Goal: Task Accomplishment & Management: Complete application form

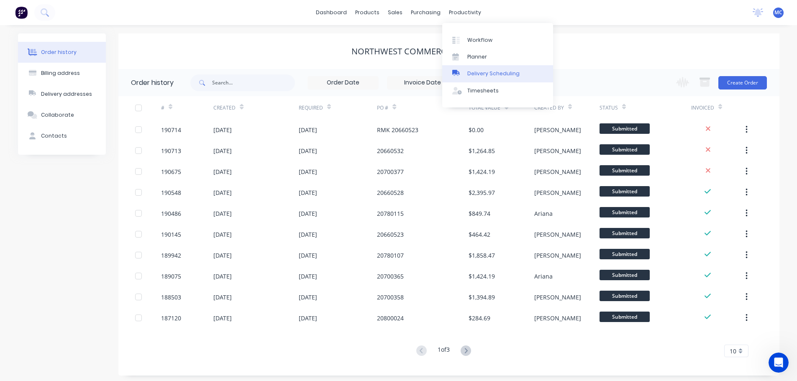
click at [493, 79] on link "Delivery Scheduling" at bounding box center [497, 73] width 111 height 17
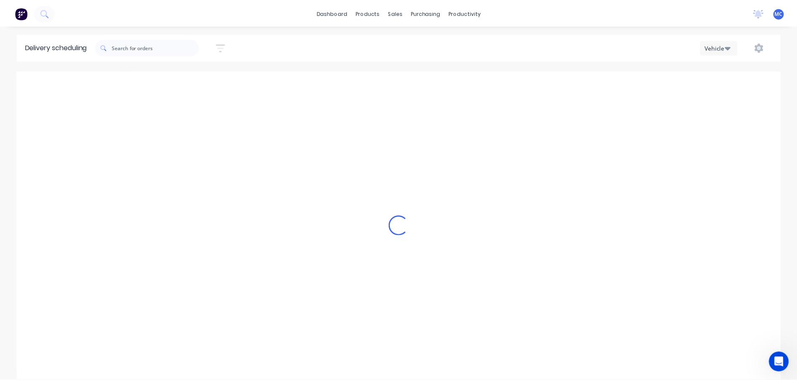
scroll to position [0, 0]
click at [221, 45] on icon "button" at bounding box center [222, 47] width 9 height 10
click at [185, 79] on input at bounding box center [184, 78] width 78 height 13
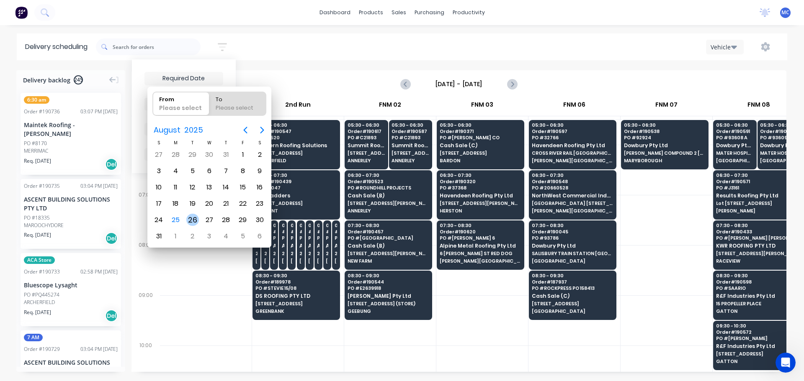
click at [192, 221] on div "26" at bounding box center [192, 220] width 13 height 13
type input "[DATE]"
radio input "false"
radio input "true"
click at [192, 221] on div "26" at bounding box center [192, 220] width 13 height 13
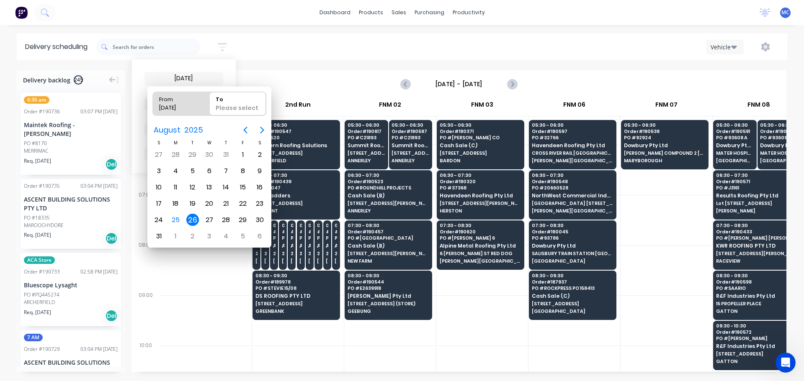
type input "[DATE] - [DATE]"
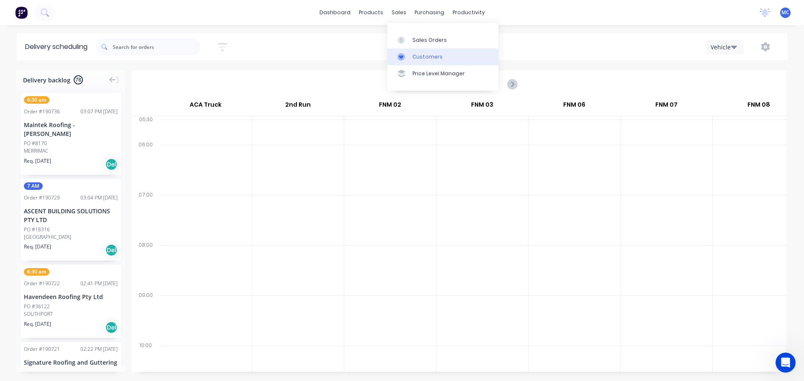
click at [433, 59] on div "Customers" at bounding box center [427, 57] width 30 height 8
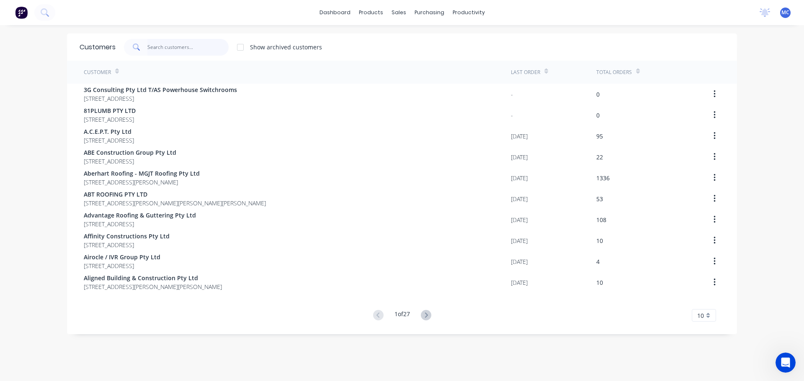
click at [163, 39] on input "text" at bounding box center [188, 47] width 82 height 17
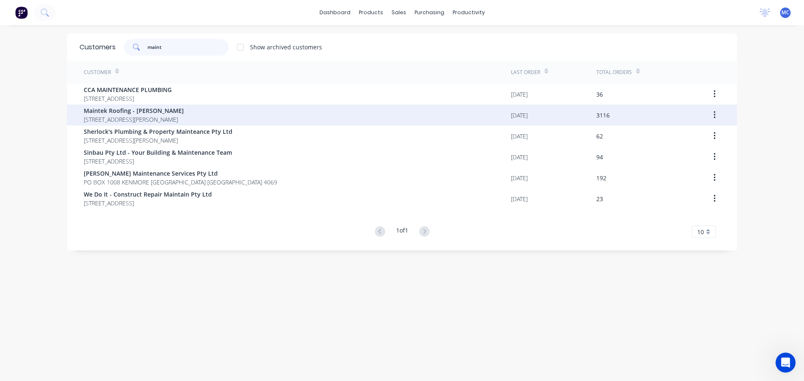
type input "maint"
click at [110, 107] on span "Maintek Roofing - [PERSON_NAME]" at bounding box center [134, 110] width 100 height 9
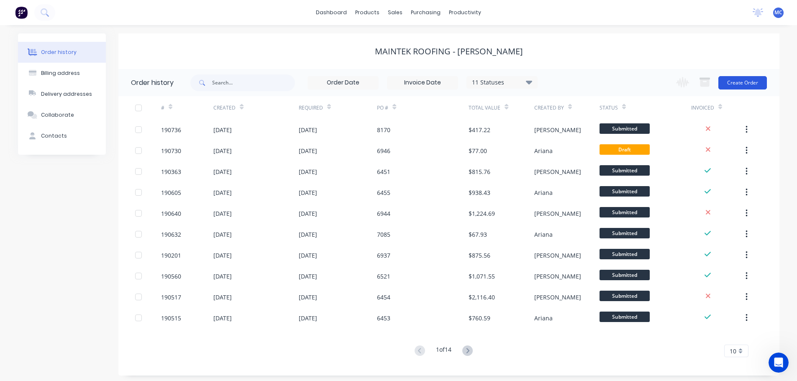
click at [751, 83] on button "Create Order" at bounding box center [743, 82] width 49 height 13
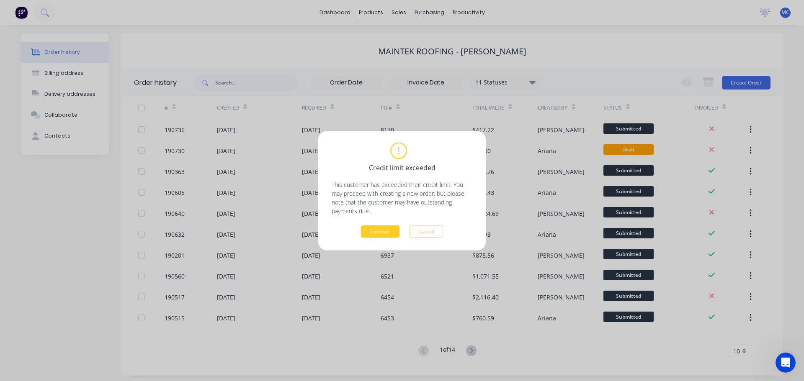
click at [384, 230] on button "Continue" at bounding box center [380, 231] width 39 height 13
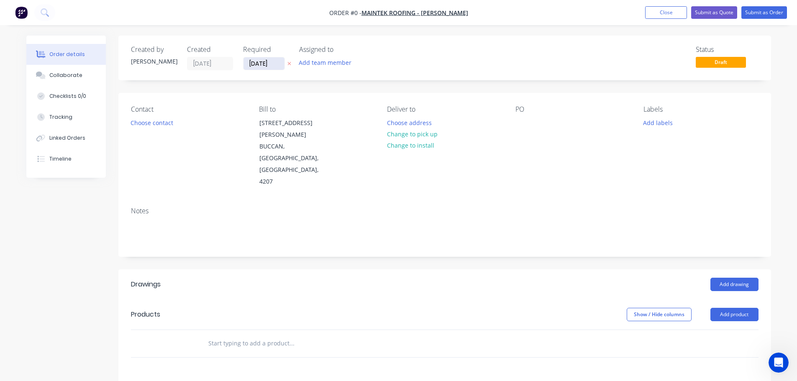
click at [260, 63] on input "[DATE]" at bounding box center [264, 63] width 41 height 13
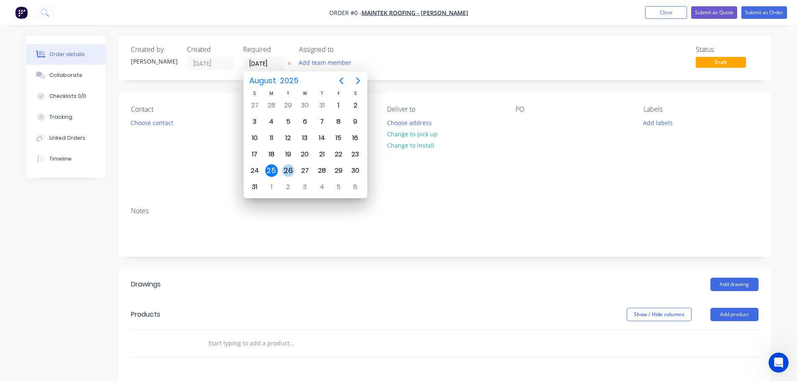
click at [288, 169] on div "26" at bounding box center [288, 170] width 13 height 13
type input "[DATE]"
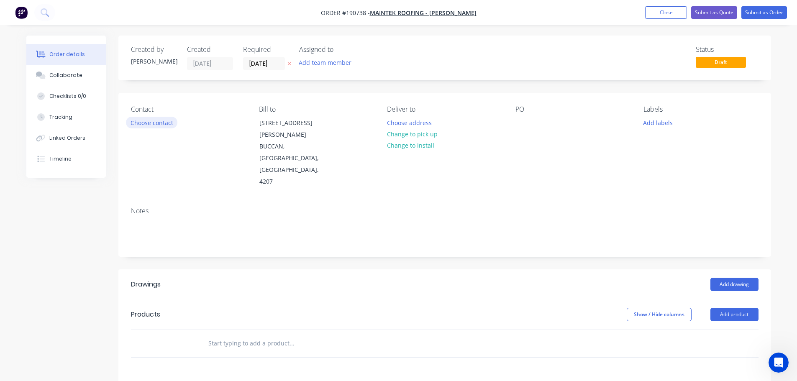
click at [159, 121] on button "Choose contact" at bounding box center [151, 122] width 51 height 11
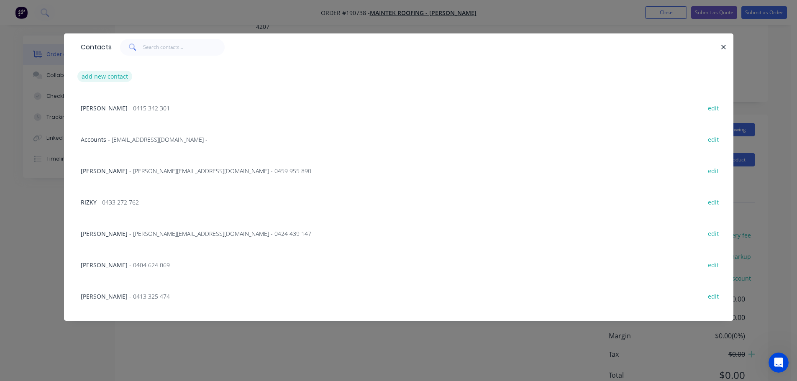
click at [100, 74] on button "add new contact" at bounding box center [104, 76] width 55 height 11
select select "AU"
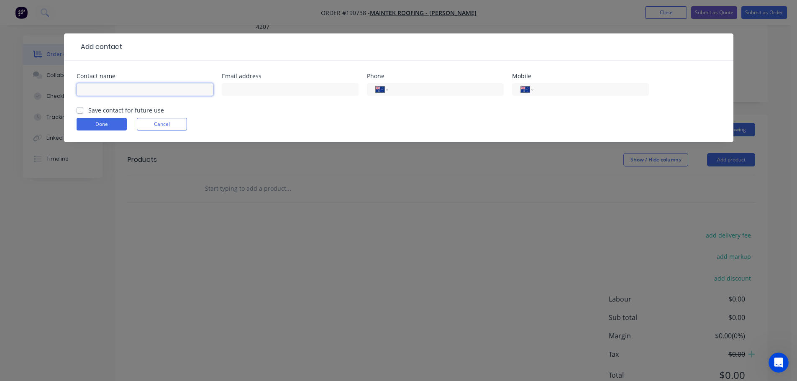
click at [97, 93] on input "text" at bounding box center [145, 89] width 137 height 13
type input "[PERSON_NAME]"
type input "0459 940 424"
click button "Done" at bounding box center [102, 124] width 50 height 13
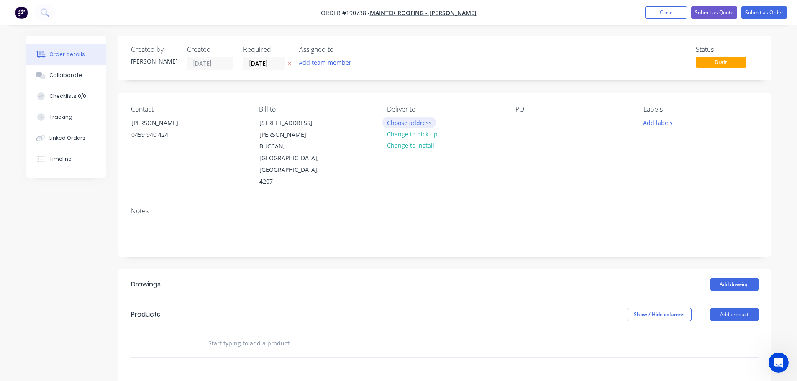
click at [419, 121] on button "Choose address" at bounding box center [410, 122] width 54 height 11
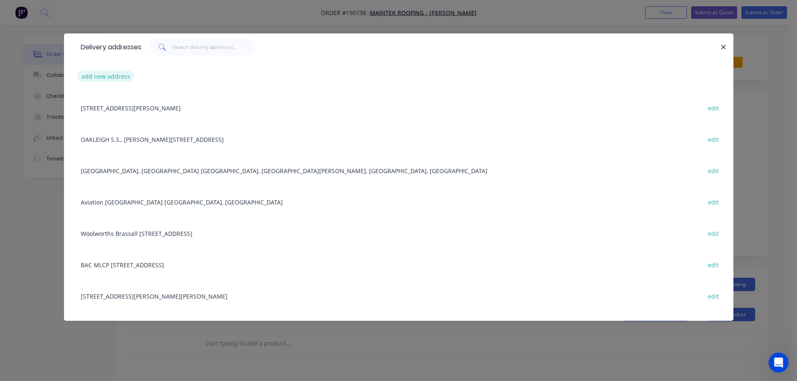
click at [102, 77] on button "add new address" at bounding box center [105, 76] width 57 height 11
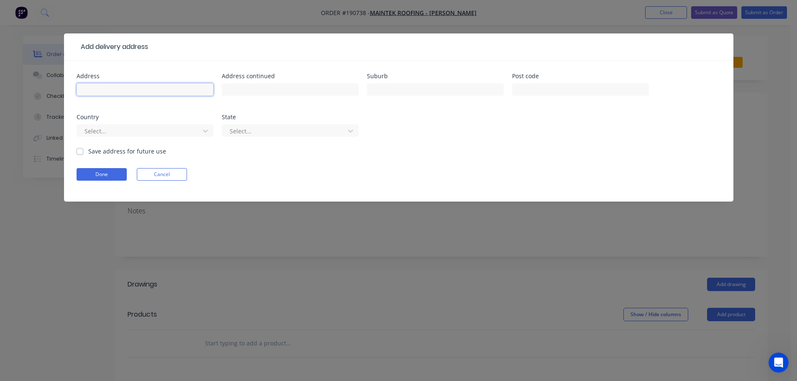
click at [109, 91] on input "text" at bounding box center [145, 89] width 137 height 13
type input "[STREET_ADDRESS]"
type input "F"
type input "[GEOGRAPHIC_DATA]"
click button "Done" at bounding box center [102, 174] width 50 height 13
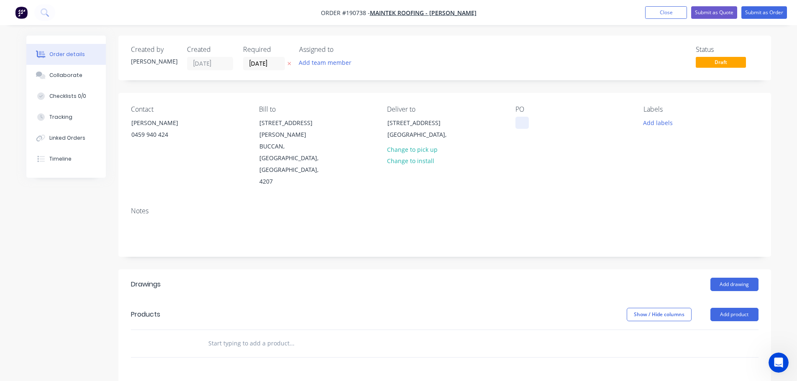
click at [522, 124] on div at bounding box center [522, 123] width 13 height 12
click at [659, 121] on button "Add labels" at bounding box center [658, 122] width 39 height 11
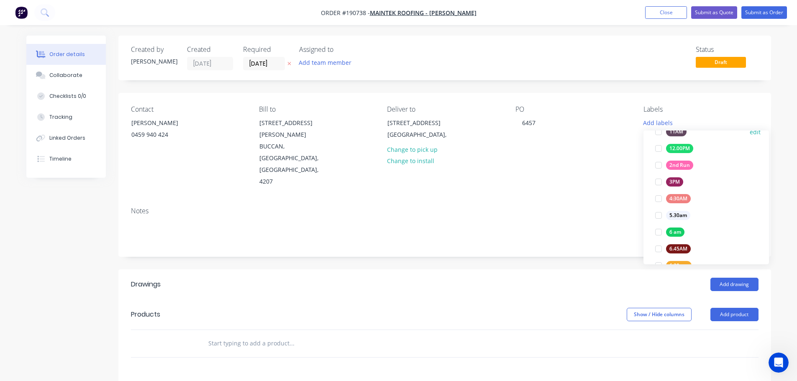
scroll to position [126, 0]
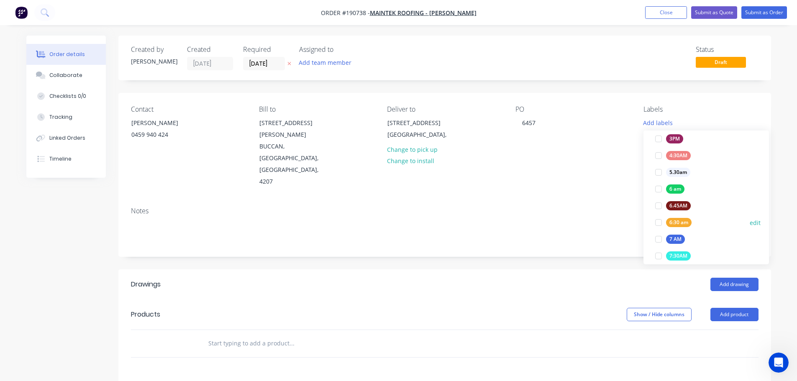
click at [658, 224] on div at bounding box center [658, 222] width 17 height 17
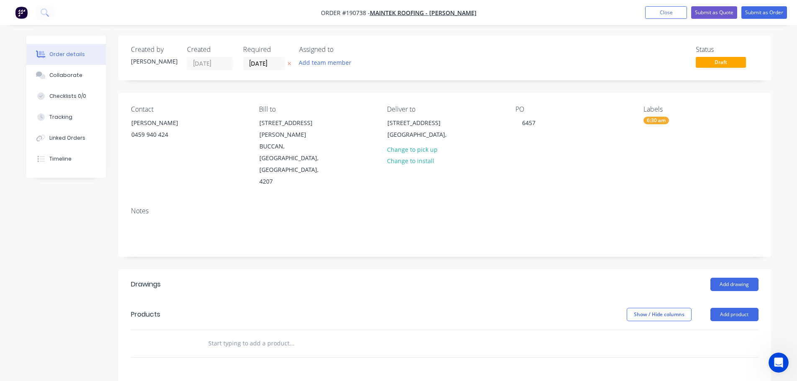
click at [601, 159] on div "Contact [PERSON_NAME] [PHONE_NUMBER] Bill to [STREET_ADDRESS][PERSON_NAME] Deli…" at bounding box center [444, 147] width 653 height 108
click at [729, 308] on button "Add product" at bounding box center [735, 314] width 48 height 13
click at [703, 330] on div "Product catalogue" at bounding box center [719, 336] width 64 height 12
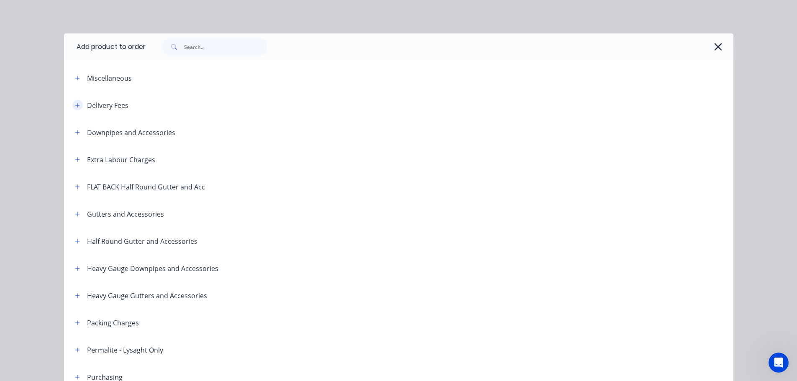
click at [77, 105] on icon "button" at bounding box center [77, 106] width 5 height 6
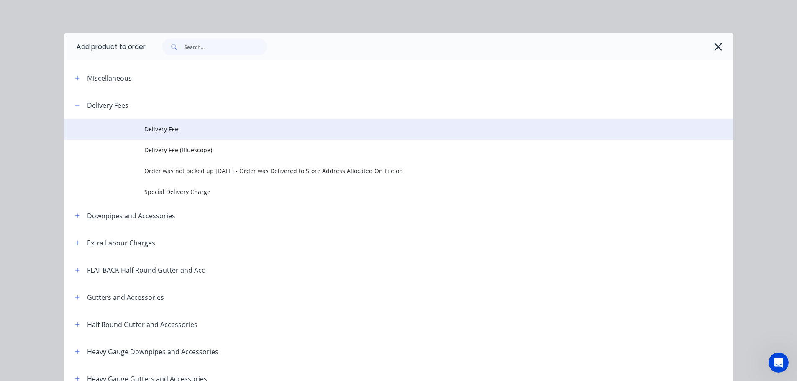
click at [161, 129] on span "Delivery Fee" at bounding box center [379, 129] width 471 height 9
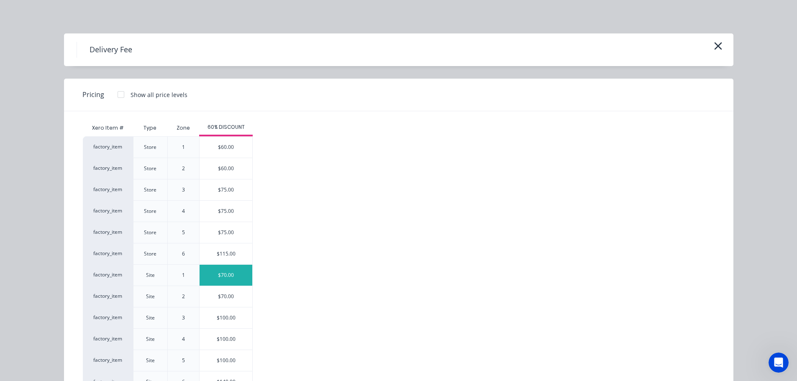
click at [224, 273] on div "$70.00" at bounding box center [226, 275] width 53 height 21
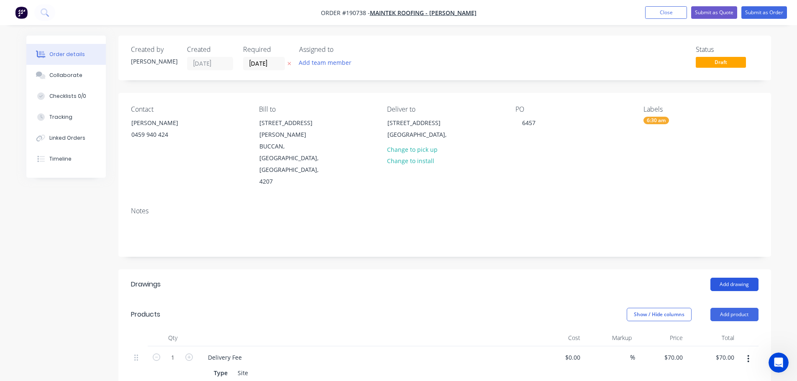
click at [736, 278] on button "Add drawing" at bounding box center [735, 284] width 48 height 13
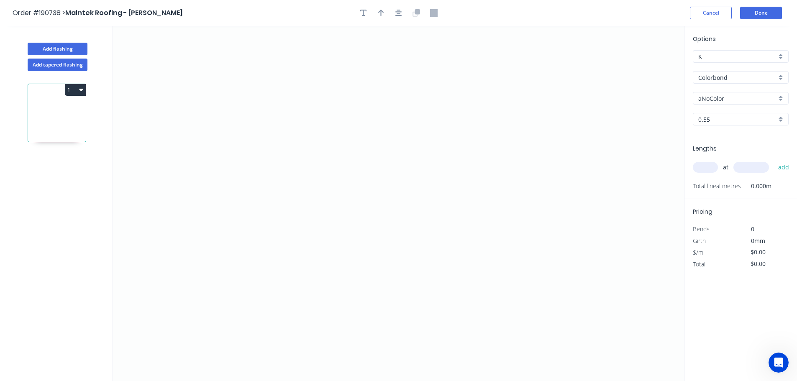
click at [724, 99] on input "aNoColor" at bounding box center [738, 98] width 78 height 9
click at [712, 186] on div "Surfmist" at bounding box center [740, 185] width 95 height 15
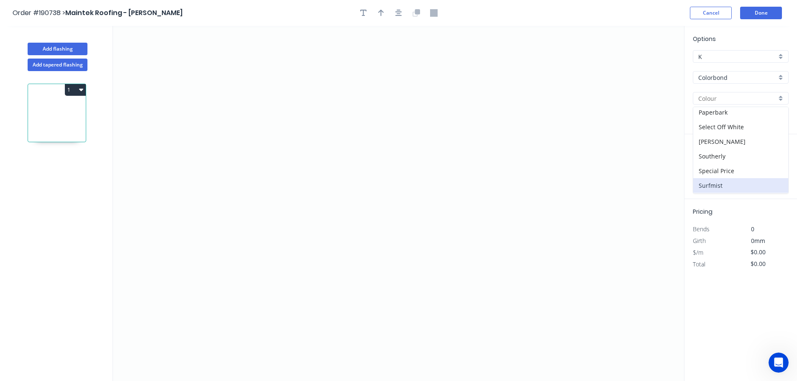
type input "Surfmist"
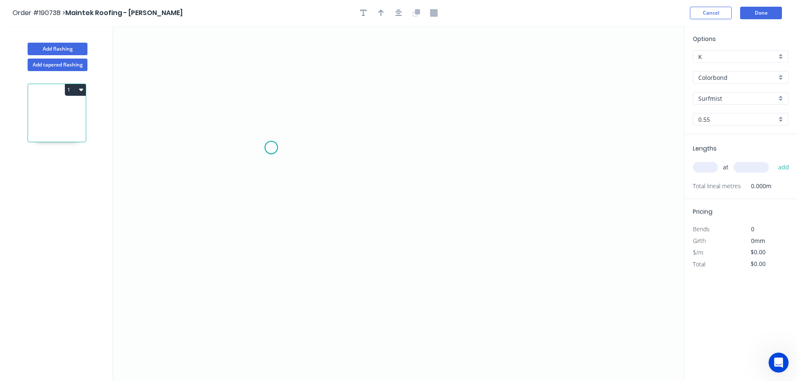
click at [271, 148] on icon "0" at bounding box center [398, 203] width 571 height 355
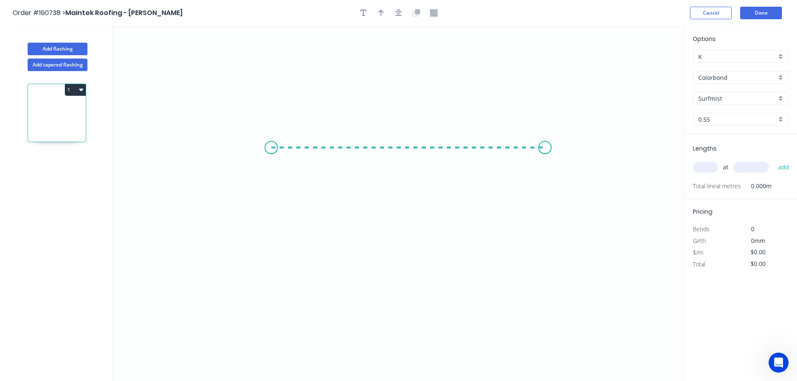
click at [545, 156] on icon "0" at bounding box center [398, 203] width 571 height 355
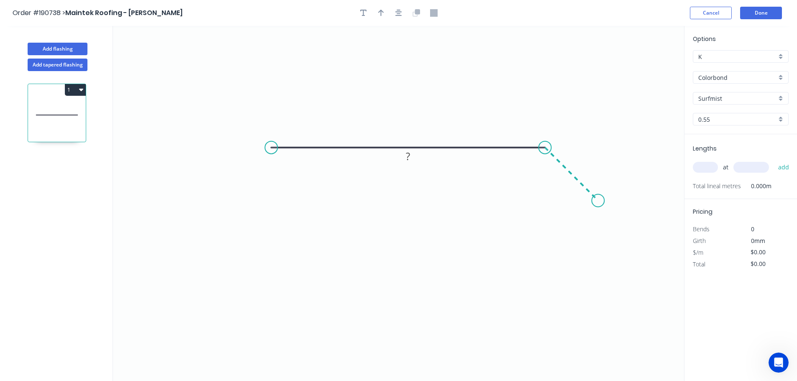
click at [598, 198] on icon "0 ?" at bounding box center [398, 203] width 571 height 355
click at [598, 198] on circle at bounding box center [598, 201] width 13 height 13
click at [382, 15] on icon "button" at bounding box center [381, 13] width 6 height 8
click at [642, 66] on icon at bounding box center [642, 58] width 8 height 27
drag, startPoint x: 642, startPoint y: 66, endPoint x: 442, endPoint y: 102, distance: 202.9
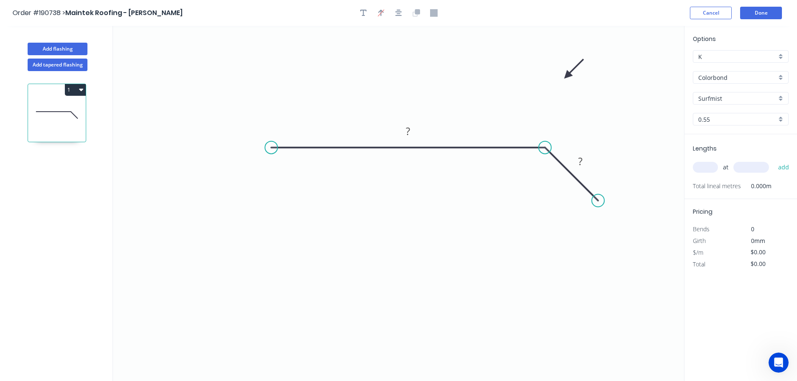
click at [562, 77] on icon at bounding box center [574, 69] width 24 height 24
click at [409, 128] on tspan "?" at bounding box center [408, 131] width 4 height 14
click at [702, 162] on input "text" at bounding box center [705, 167] width 25 height 11
type input "$21.56"
type input "1"
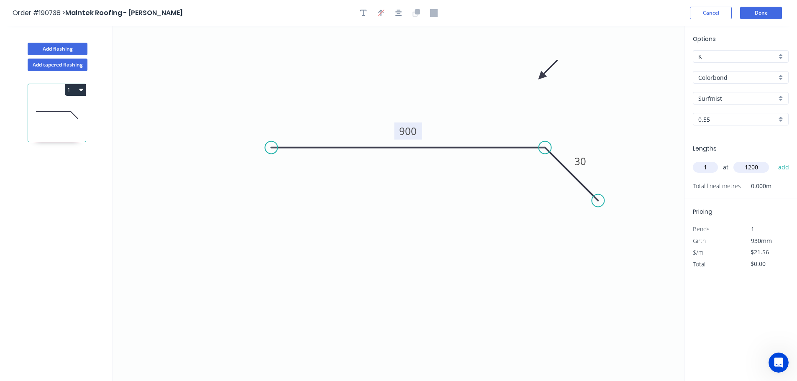
type input "1200"
click at [774, 160] on button "add" at bounding box center [784, 167] width 20 height 14
click at [81, 90] on icon "button" at bounding box center [81, 90] width 4 height 3
click at [33, 111] on div "Duplicate" at bounding box center [46, 111] width 64 height 12
type input "$0.00"
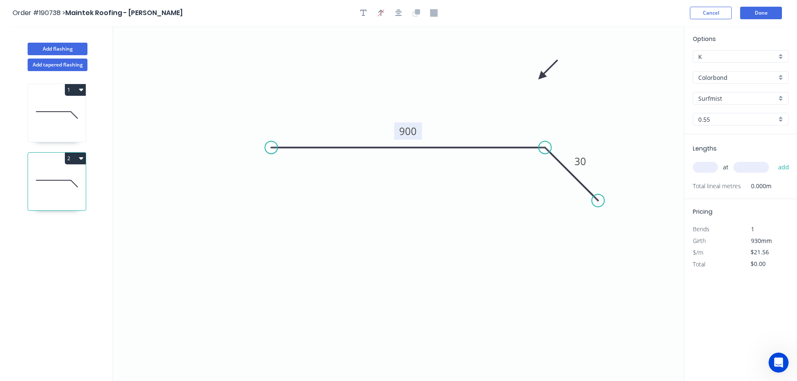
click at [408, 134] on tspan "900" at bounding box center [408, 131] width 18 height 14
click at [709, 165] on input "text" at bounding box center [705, 167] width 25 height 11
type input "$0.00"
type input "1"
type input "1200"
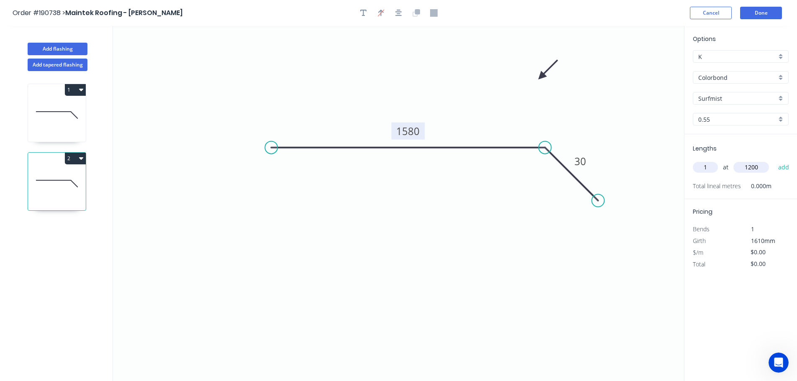
click at [774, 160] on button "add" at bounding box center [784, 167] width 20 height 14
click at [82, 156] on icon "button" at bounding box center [81, 158] width 4 height 7
click at [39, 180] on div "Duplicate" at bounding box center [46, 179] width 64 height 12
click at [406, 130] on tspan "1580" at bounding box center [407, 131] width 23 height 14
click at [715, 168] on input "text" at bounding box center [705, 167] width 25 height 11
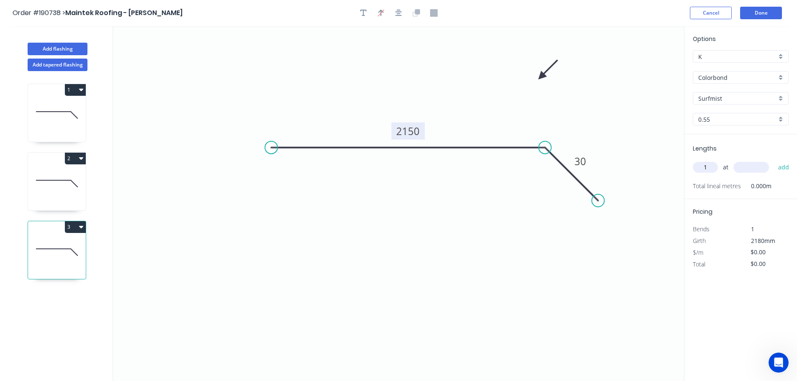
type input "1"
type input "1200"
click at [774, 160] on button "add" at bounding box center [784, 167] width 20 height 14
drag, startPoint x: 82, startPoint y: 228, endPoint x: 52, endPoint y: 234, distance: 30.4
click at [82, 228] on icon "button" at bounding box center [81, 227] width 4 height 3
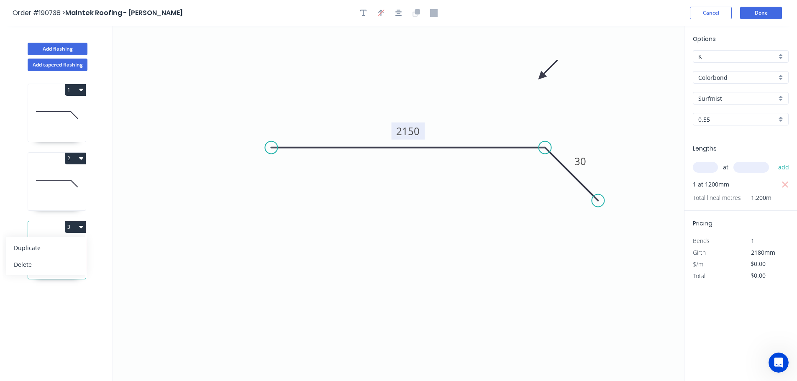
drag, startPoint x: 20, startPoint y: 251, endPoint x: 60, endPoint y: 239, distance: 41.9
click at [21, 251] on div "Duplicate" at bounding box center [46, 248] width 64 height 12
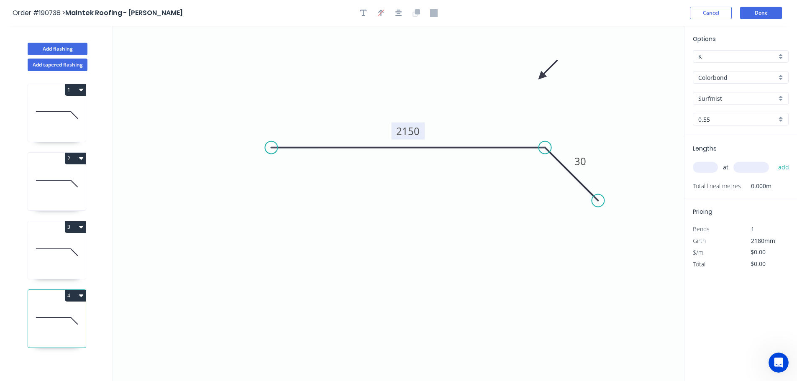
click at [407, 131] on tspan "2150" at bounding box center [407, 131] width 23 height 14
click at [713, 168] on input "text" at bounding box center [705, 167] width 25 height 11
type input "2"
type input "1200"
click at [774, 160] on button "add" at bounding box center [784, 167] width 20 height 14
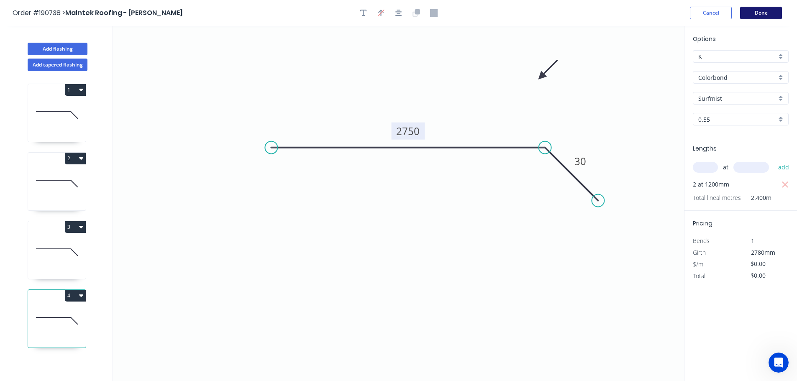
click at [773, 7] on button "Done" at bounding box center [761, 13] width 42 height 13
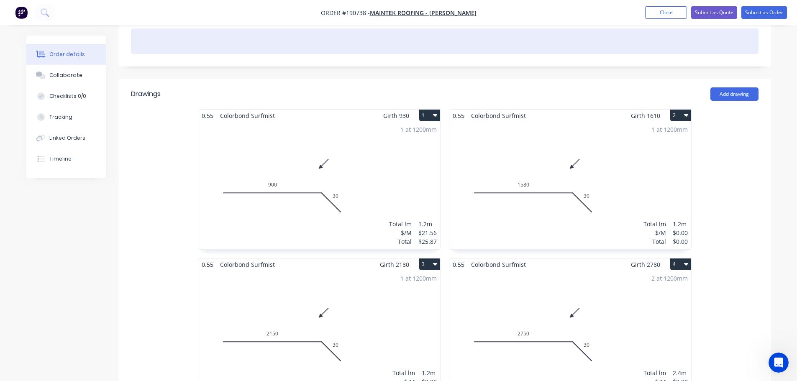
scroll to position [209, 0]
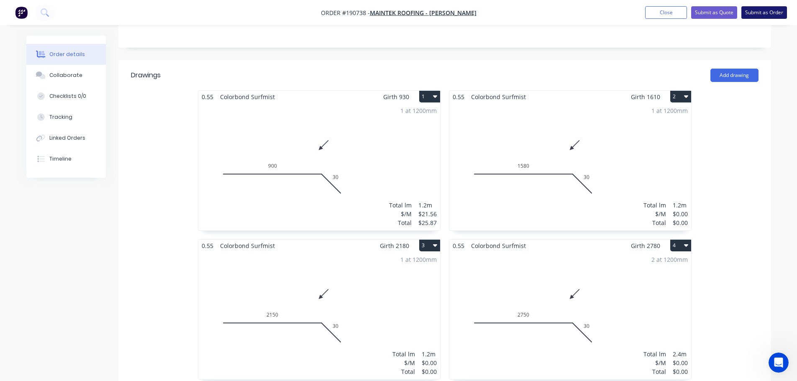
click at [756, 13] on button "Submit as Order" at bounding box center [765, 12] width 46 height 13
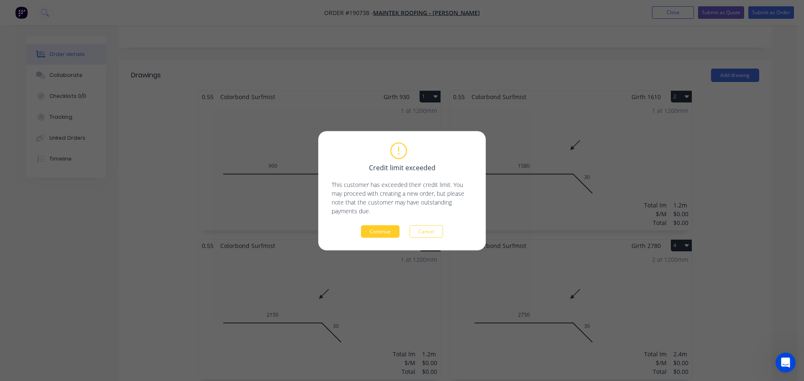
click at [373, 229] on button "Continue" at bounding box center [380, 231] width 39 height 13
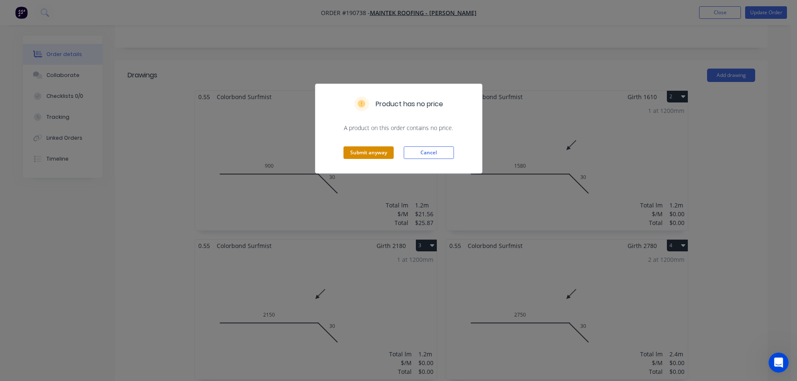
click at [362, 152] on button "Submit anyway" at bounding box center [369, 152] width 50 height 13
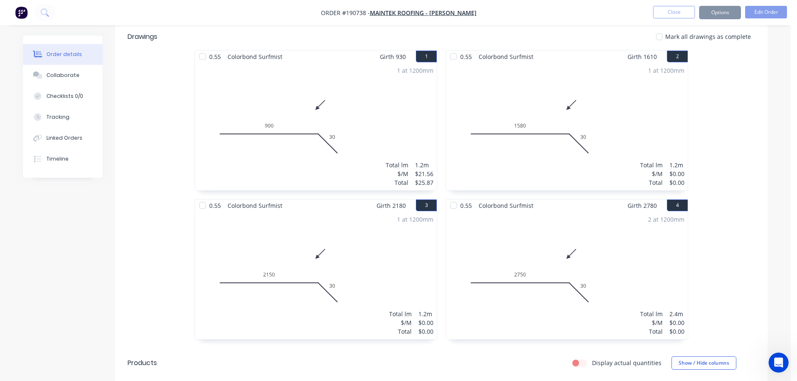
scroll to position [200, 0]
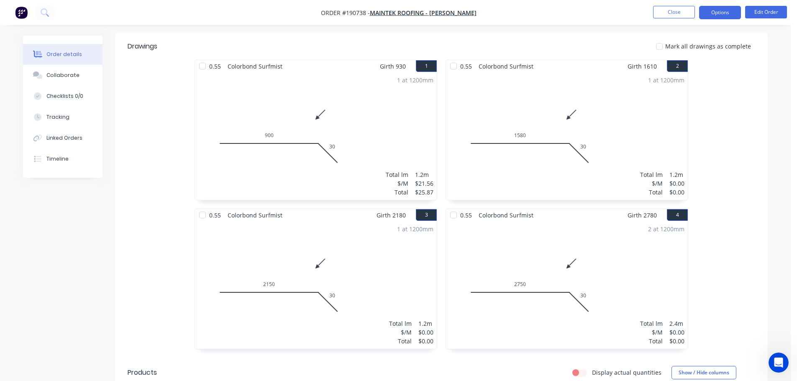
click at [723, 13] on button "Options" at bounding box center [720, 12] width 42 height 13
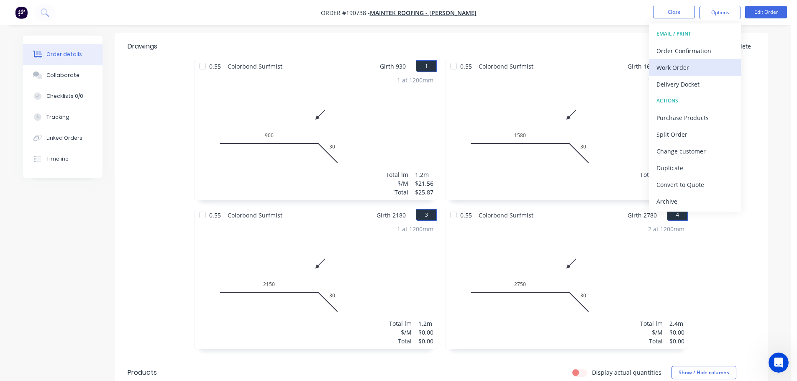
click at [675, 67] on div "Work Order" at bounding box center [695, 68] width 77 height 12
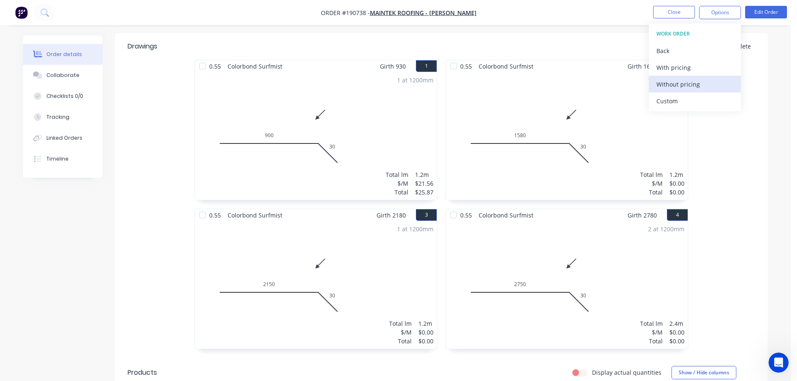
click at [676, 83] on div "Without pricing" at bounding box center [695, 84] width 77 height 12
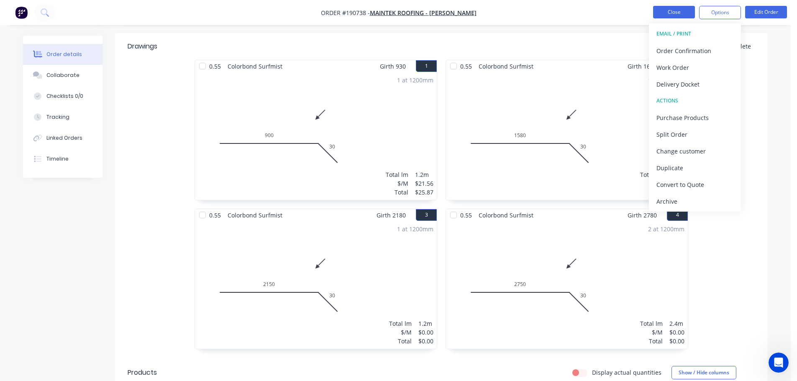
click at [676, 10] on button "Close" at bounding box center [674, 12] width 42 height 13
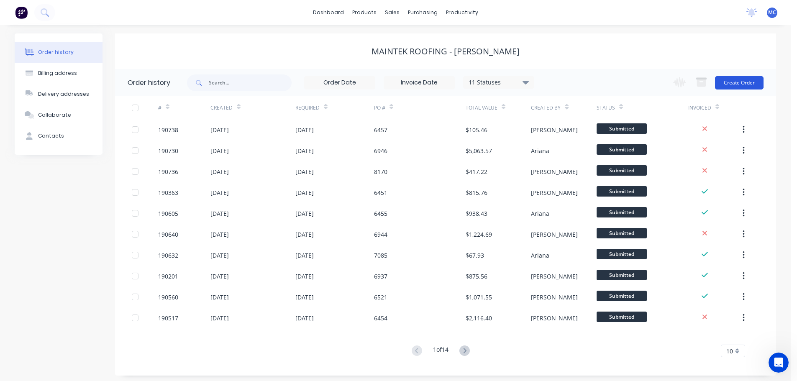
click at [739, 80] on button "Create Order" at bounding box center [739, 82] width 49 height 13
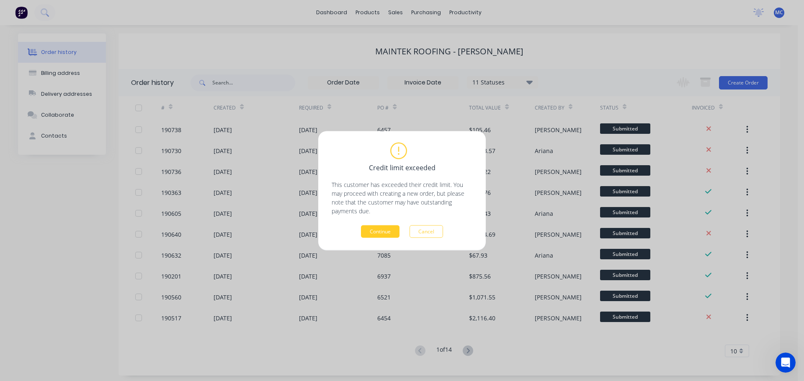
click at [378, 232] on button "Continue" at bounding box center [380, 231] width 39 height 13
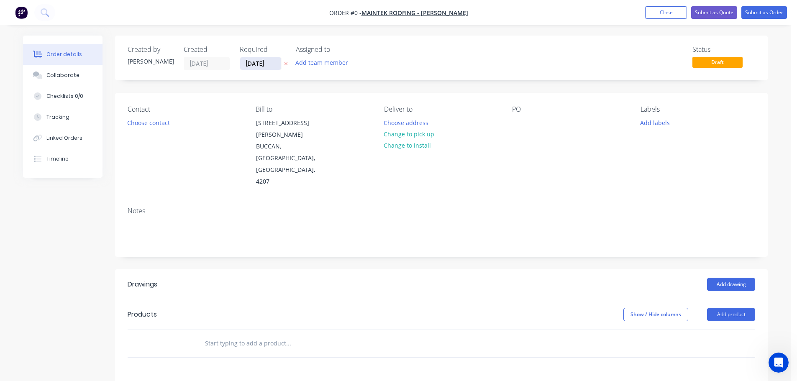
click at [259, 63] on input "[DATE]" at bounding box center [260, 63] width 41 height 13
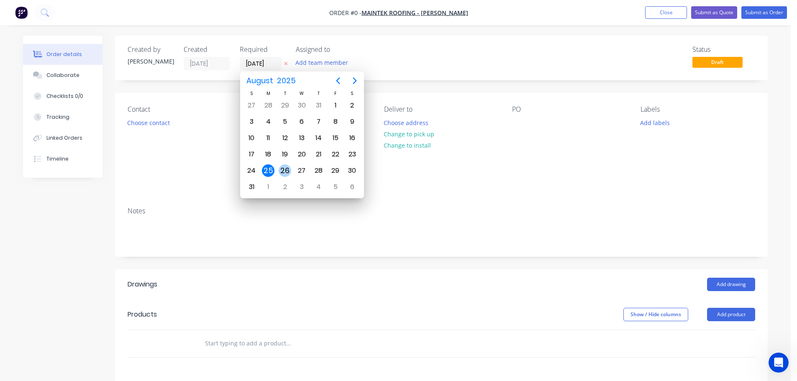
click at [284, 169] on div "26" at bounding box center [285, 170] width 13 height 13
type input "[DATE]"
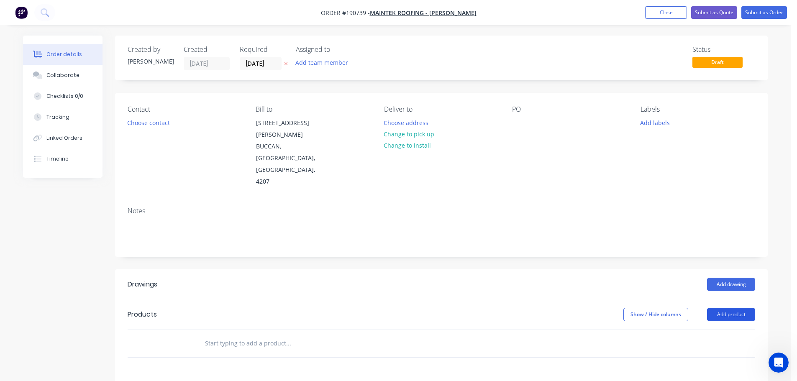
click at [734, 308] on button "Add product" at bounding box center [731, 314] width 48 height 13
click at [706, 330] on div "Product catalogue" at bounding box center [715, 336] width 64 height 12
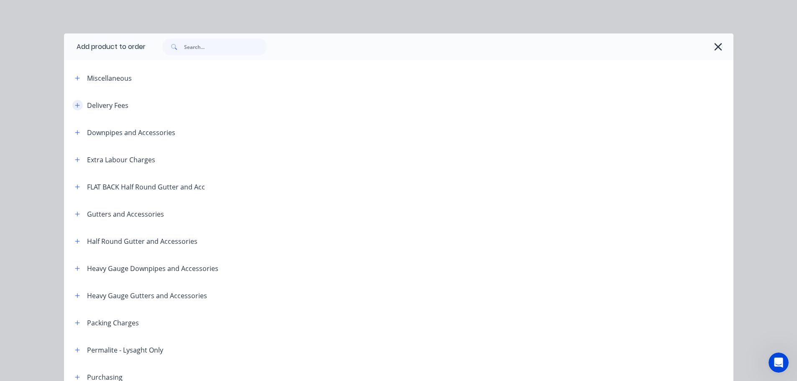
click at [76, 102] on button "button" at bounding box center [77, 105] width 10 height 10
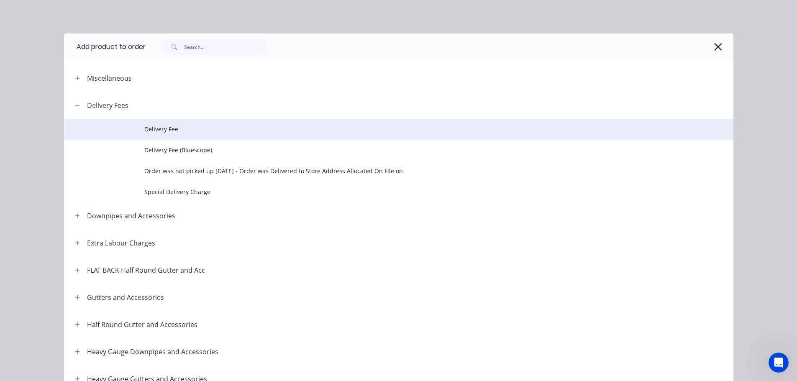
click at [161, 124] on td "Delivery Fee" at bounding box center [438, 129] width 589 height 21
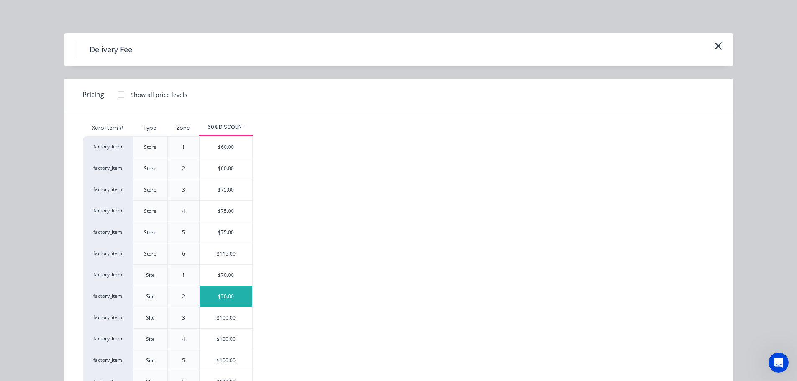
click at [223, 295] on div "$70.00" at bounding box center [226, 296] width 53 height 21
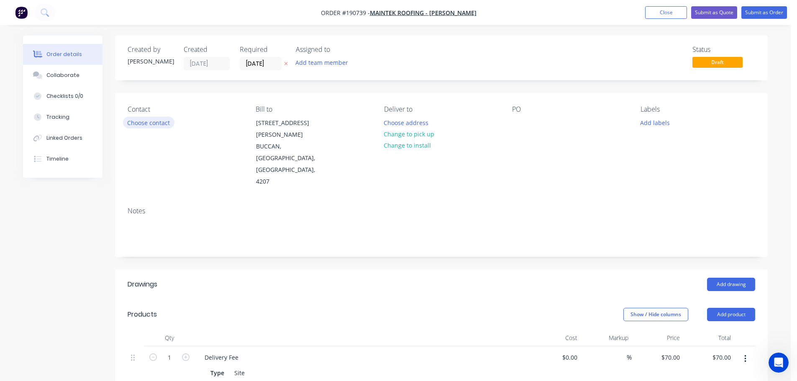
click at [152, 123] on button "Choose contact" at bounding box center [148, 122] width 51 height 11
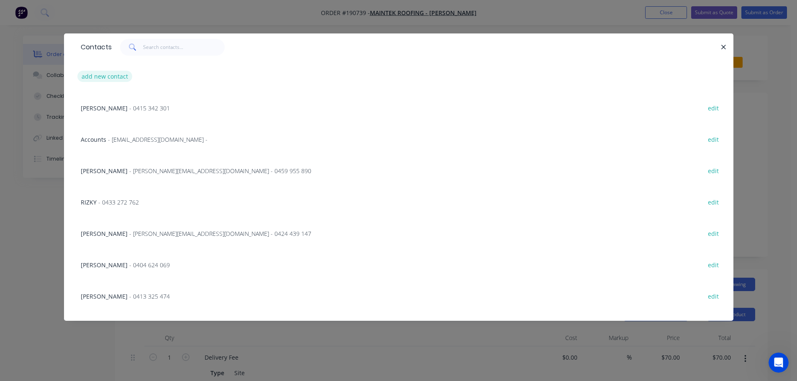
click at [110, 75] on button "add new contact" at bounding box center [104, 76] width 55 height 11
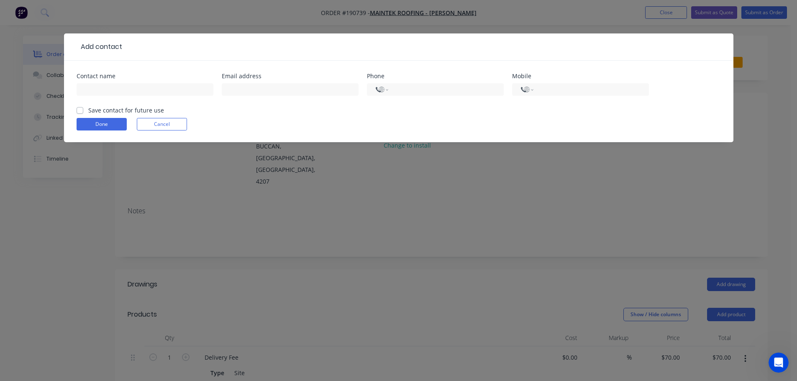
select select "AU"
click at [100, 86] on input "text" at bounding box center [145, 89] width 137 height 13
type input "Neveill"
type input "0408 371 892"
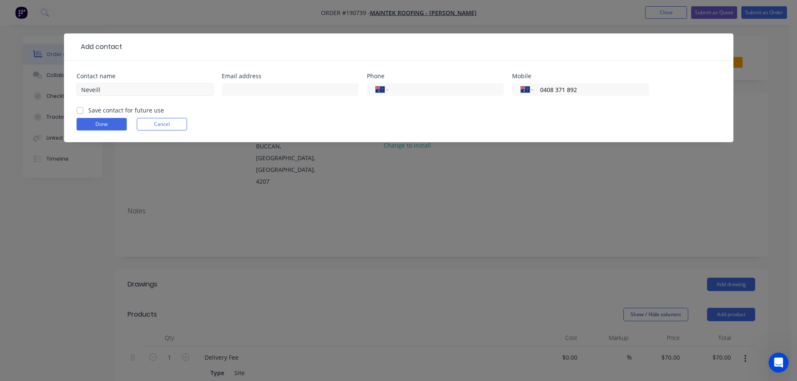
click button "Done" at bounding box center [102, 124] width 50 height 13
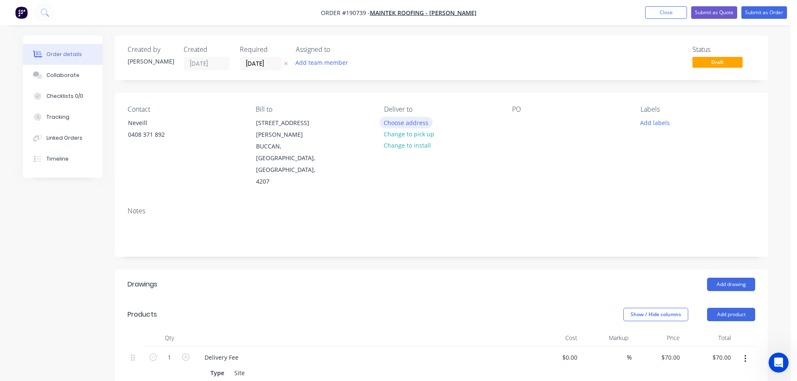
click at [390, 122] on button "Choose address" at bounding box center [407, 122] width 54 height 11
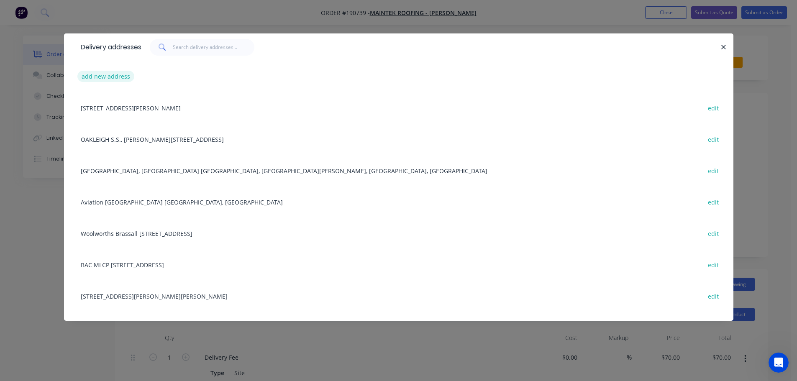
click at [109, 75] on button "add new address" at bounding box center [105, 76] width 57 height 11
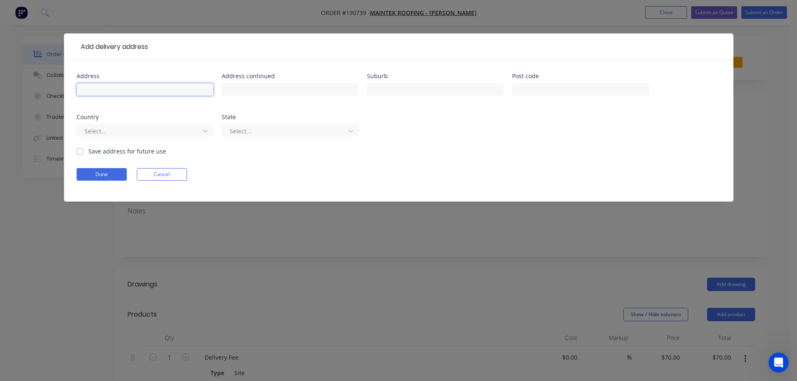
click at [109, 88] on input "text" at bounding box center [145, 89] width 137 height 13
type input "[STREET_ADDRESS]"
type input "[GEOGRAPHIC_DATA]"
click button "Done" at bounding box center [102, 174] width 50 height 13
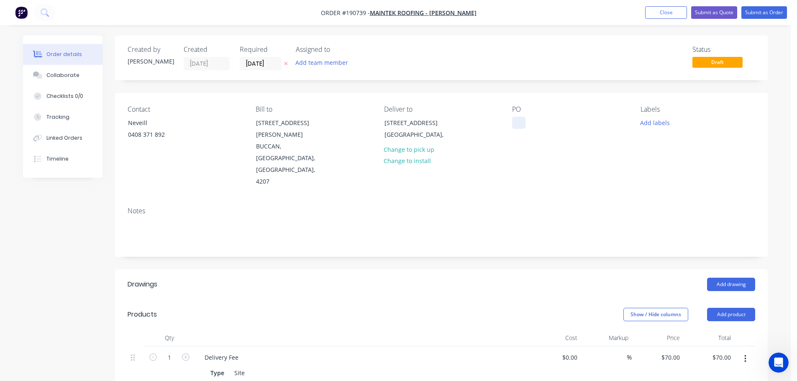
click at [519, 122] on div at bounding box center [518, 123] width 13 height 12
click at [732, 278] on button "Add drawing" at bounding box center [731, 284] width 48 height 13
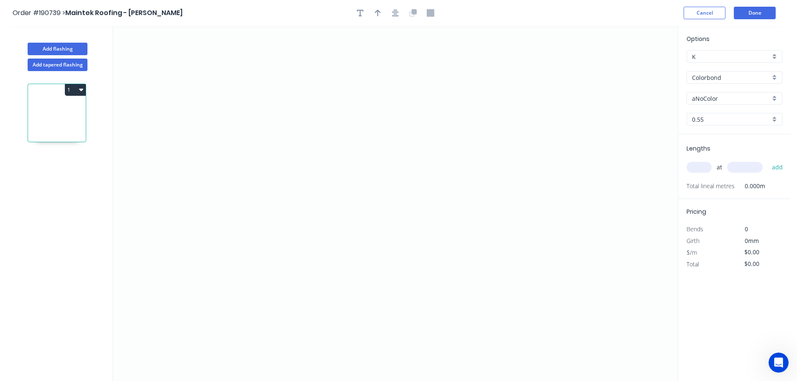
click at [707, 100] on input "aNoColor" at bounding box center [731, 98] width 78 height 9
click at [701, 137] on div "Wallaby" at bounding box center [734, 142] width 95 height 15
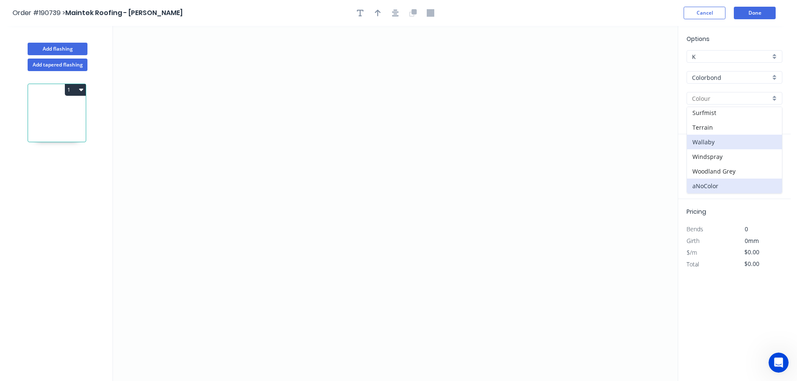
type input "Wallaby"
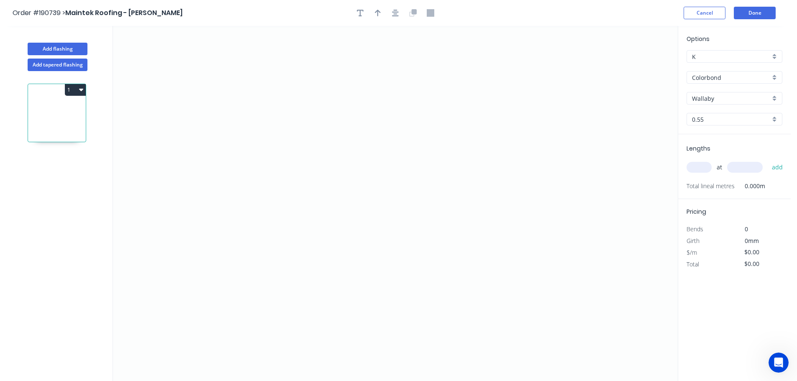
click at [701, 167] on input "text" at bounding box center [699, 167] width 25 height 11
type input "4"
type input "3600"
click at [768, 160] on button "add" at bounding box center [778, 167] width 20 height 14
click at [331, 76] on icon "0" at bounding box center [395, 203] width 565 height 355
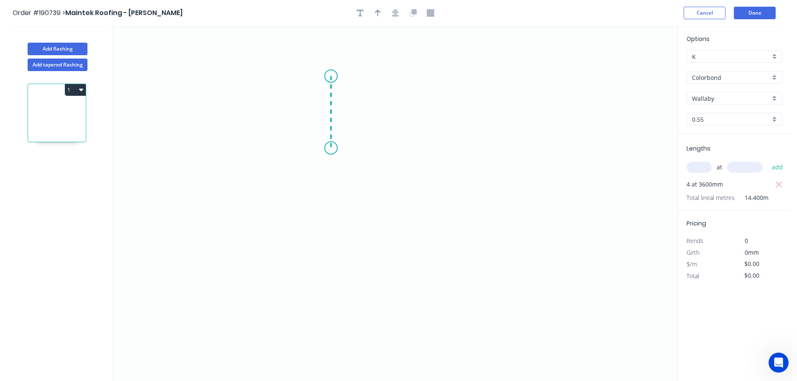
click at [329, 149] on icon "0" at bounding box center [395, 203] width 565 height 355
click at [398, 150] on icon "0 ?" at bounding box center [395, 203] width 565 height 355
click at [393, 280] on icon "0 ? ?" at bounding box center [395, 203] width 565 height 355
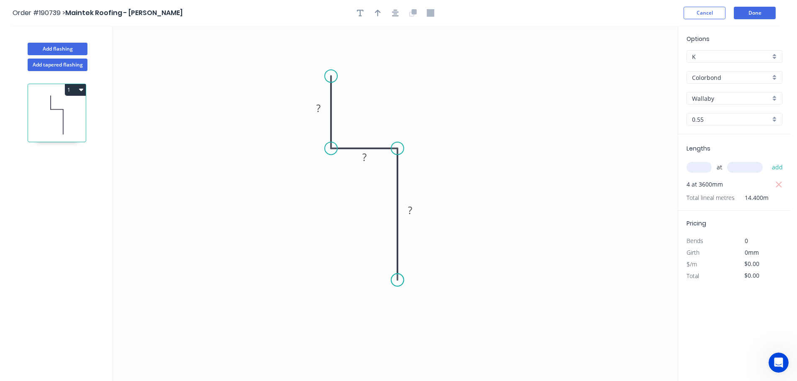
click at [393, 280] on circle at bounding box center [397, 280] width 13 height 13
click at [376, 13] on icon "button" at bounding box center [378, 13] width 6 height 8
click at [636, 67] on icon at bounding box center [636, 58] width 8 height 27
drag, startPoint x: 636, startPoint y: 67, endPoint x: 480, endPoint y: 110, distance: 161.5
click at [480, 110] on icon at bounding box center [487, 103] width 24 height 24
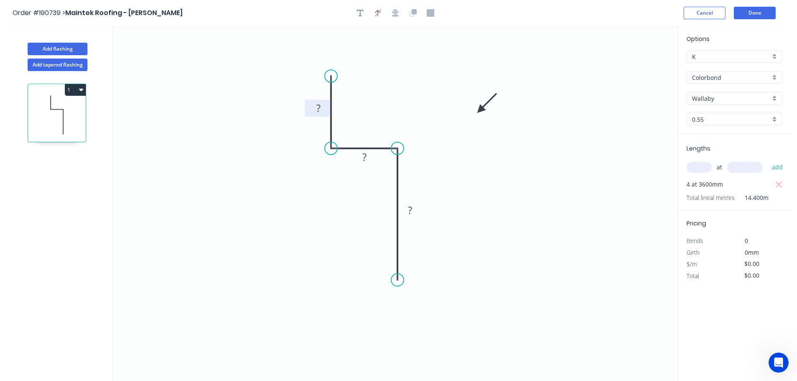
click at [320, 107] on tspan "?" at bounding box center [318, 108] width 4 height 14
click at [753, 8] on button "Done" at bounding box center [755, 13] width 42 height 13
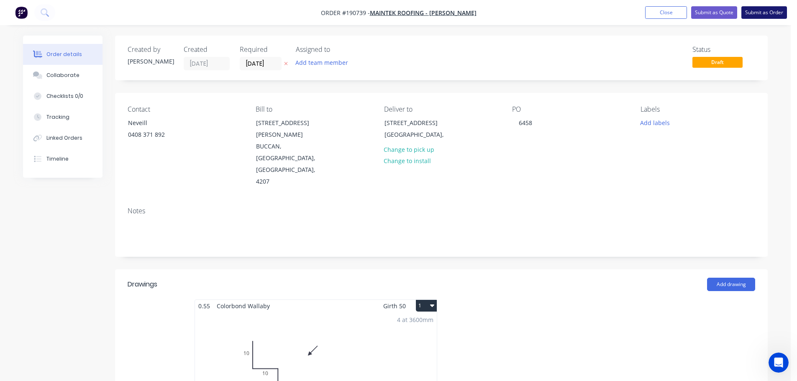
click at [763, 11] on button "Submit as Order" at bounding box center [765, 12] width 46 height 13
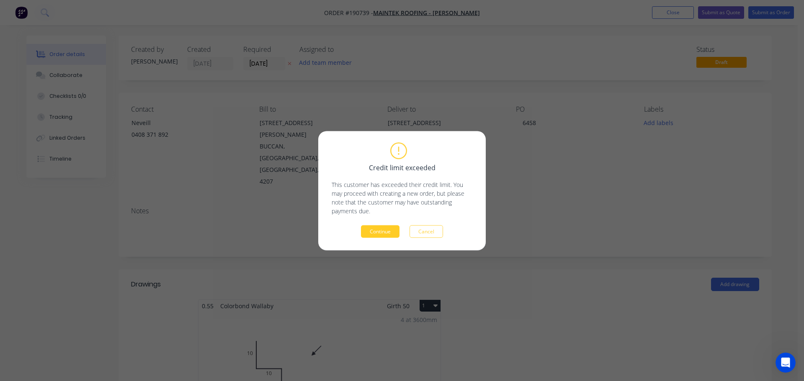
click at [370, 232] on button "Continue" at bounding box center [380, 231] width 39 height 13
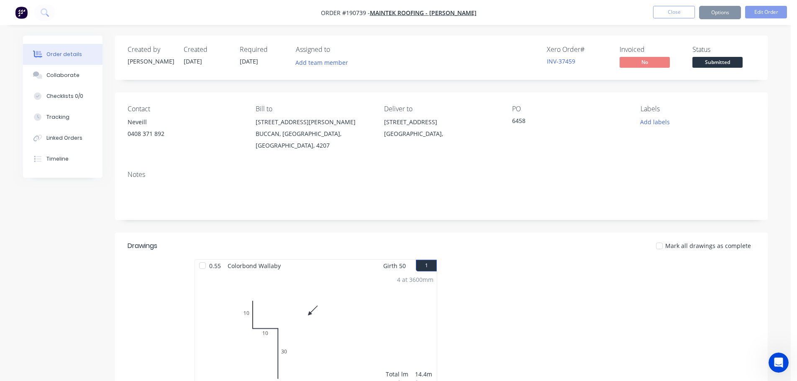
click at [720, 12] on button "Options" at bounding box center [720, 12] width 42 height 13
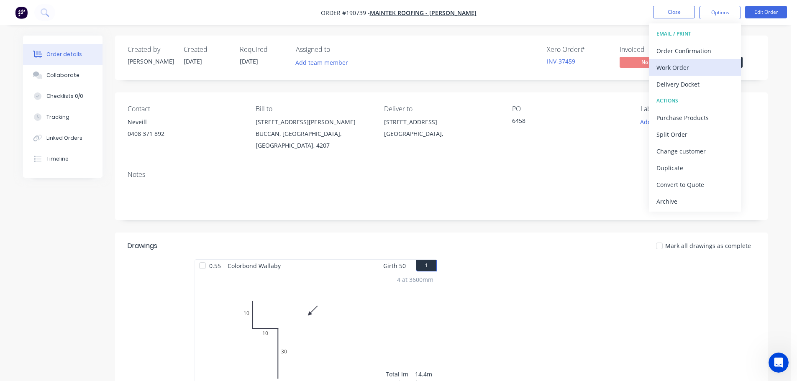
click at [680, 70] on div "Work Order" at bounding box center [695, 68] width 77 height 12
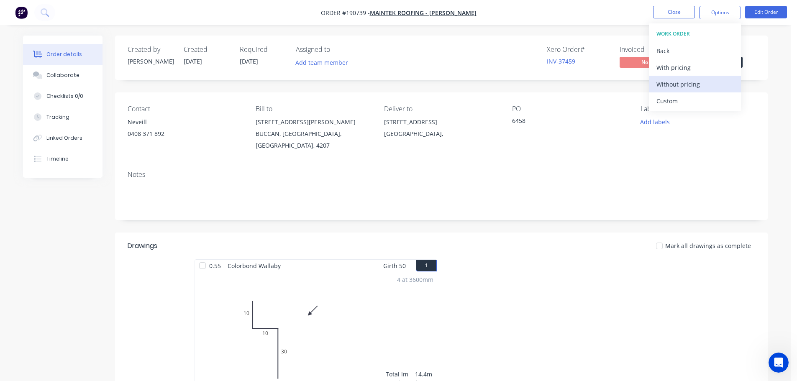
click at [678, 85] on div "Without pricing" at bounding box center [695, 84] width 77 height 12
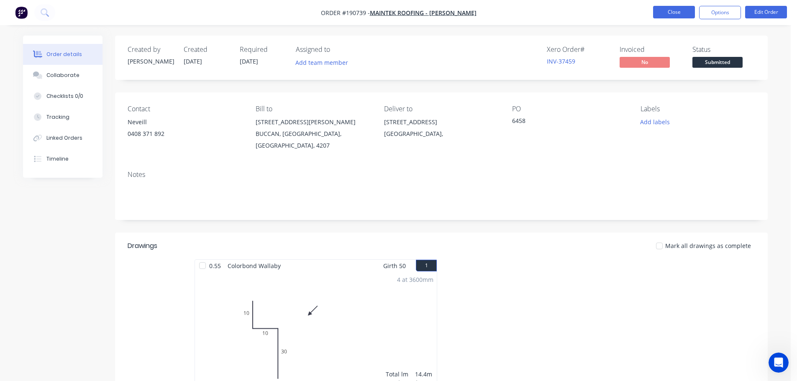
click at [672, 10] on button "Close" at bounding box center [674, 12] width 42 height 13
